Goal: Task Accomplishment & Management: Manage account settings

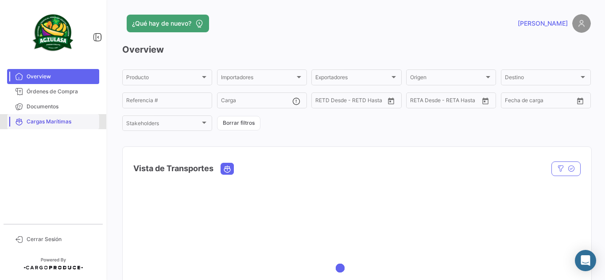
click at [63, 114] on link "Cargas Marítimas" at bounding box center [53, 121] width 92 height 15
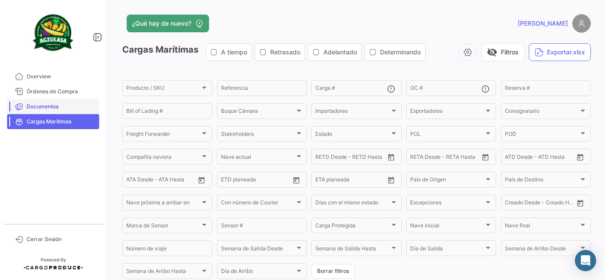
click at [62, 109] on span "Documentos" at bounding box center [61, 107] width 69 height 8
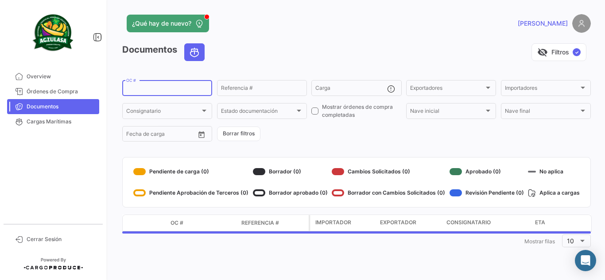
click at [160, 87] on input "OC #" at bounding box center [167, 89] width 82 height 6
paste input "GQL0405553"
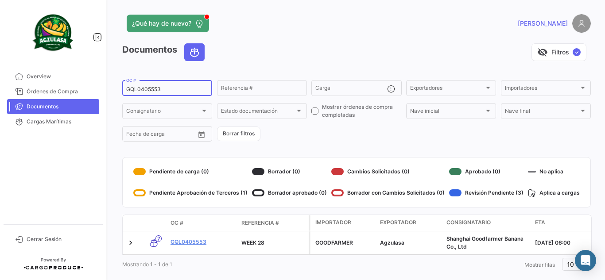
type input "GQL0405553"
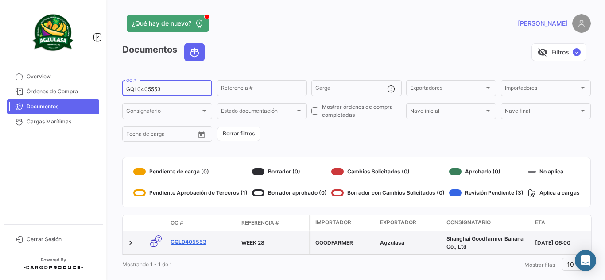
click at [197, 241] on link "GQL0405553" at bounding box center [203, 242] width 64 height 8
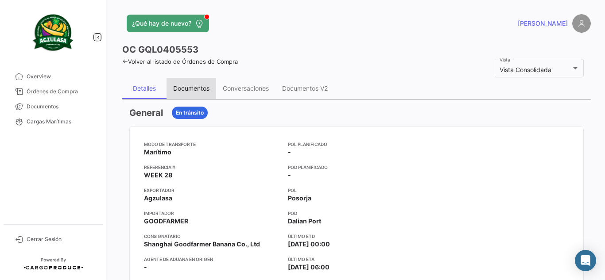
click at [194, 85] on div "Documentos" at bounding box center [191, 89] width 36 height 8
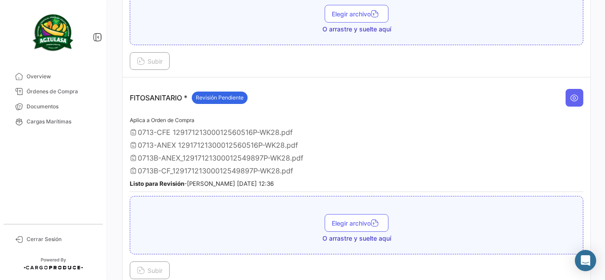
scroll to position [487, 0]
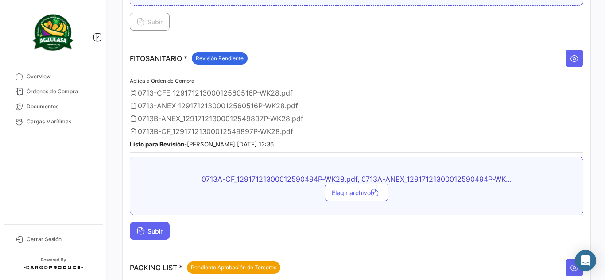
click at [169, 230] on button "Subir" at bounding box center [150, 231] width 40 height 18
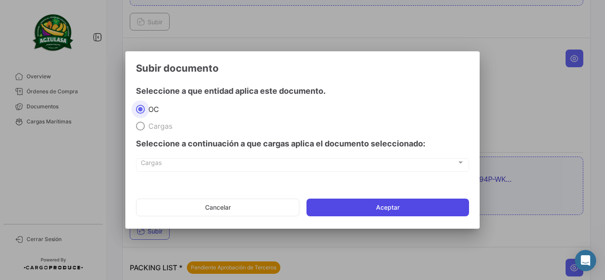
click at [373, 202] on button "Aceptar" at bounding box center [388, 208] width 163 height 18
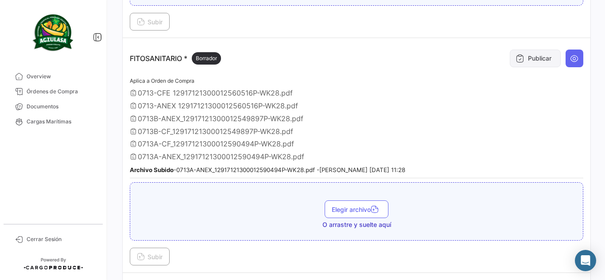
click at [529, 58] on button "Publicar" at bounding box center [535, 59] width 51 height 18
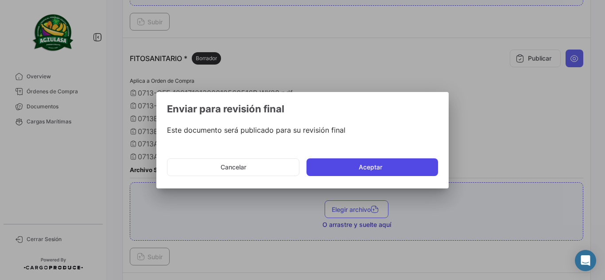
click at [351, 164] on button "Aceptar" at bounding box center [373, 168] width 132 height 18
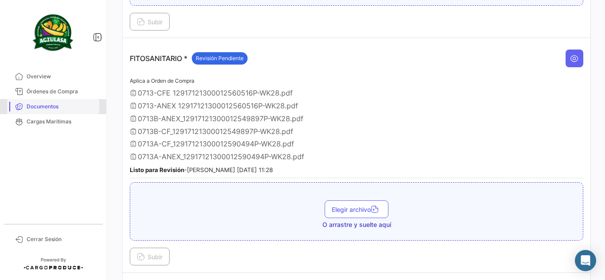
click at [58, 108] on span "Documentos" at bounding box center [61, 107] width 69 height 8
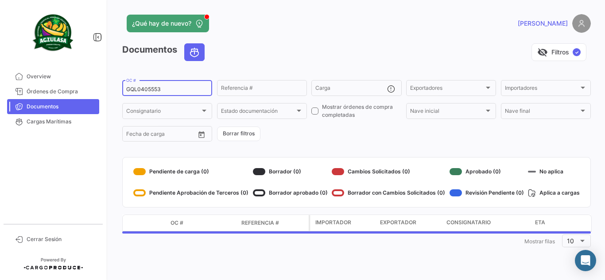
click at [186, 87] on input "GQL0405553" at bounding box center [167, 89] width 82 height 6
type input "G"
